Goal: Information Seeking & Learning: Compare options

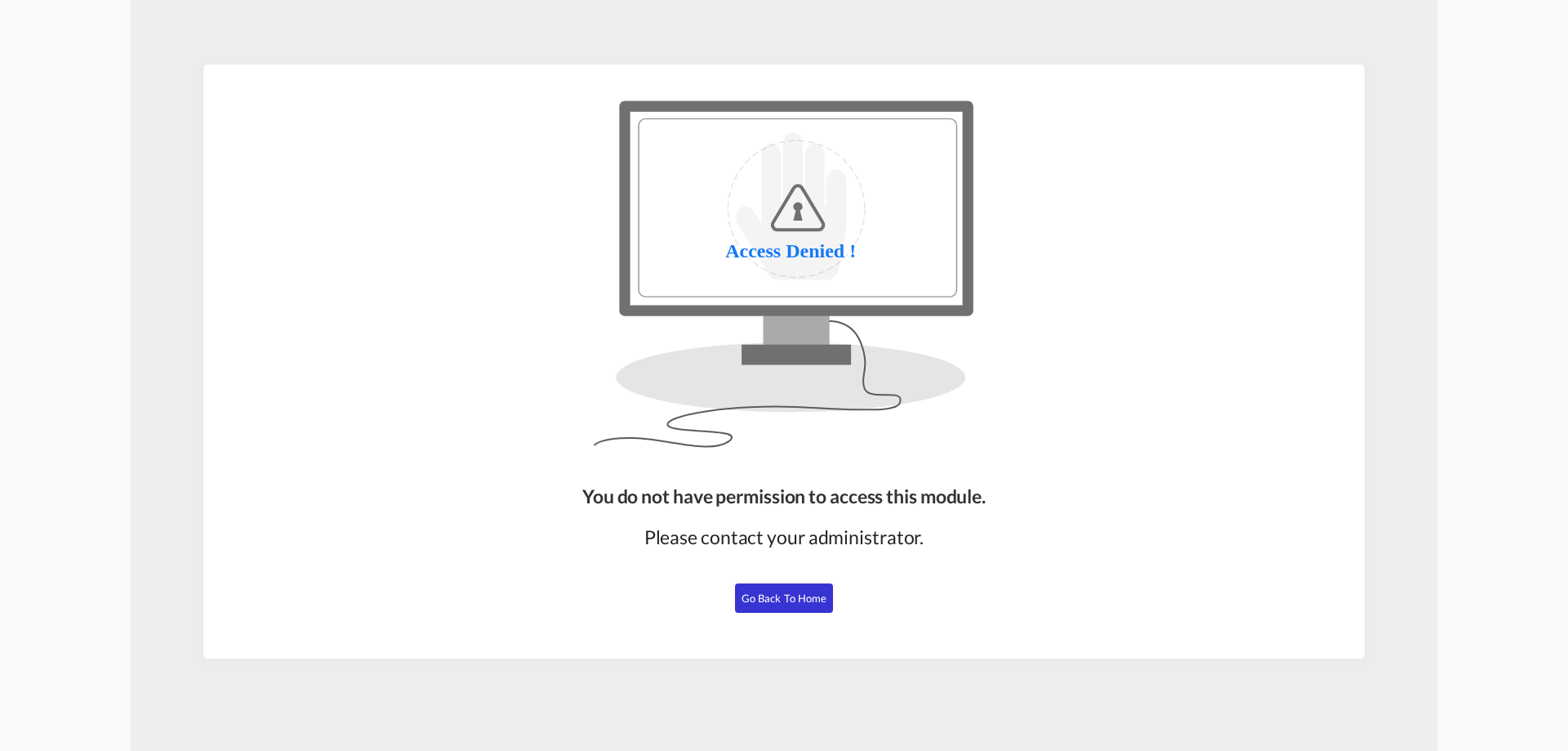
click at [754, 597] on span "Go Back to Home" at bounding box center [784, 598] width 86 height 13
